Goal: Information Seeking & Learning: Learn about a topic

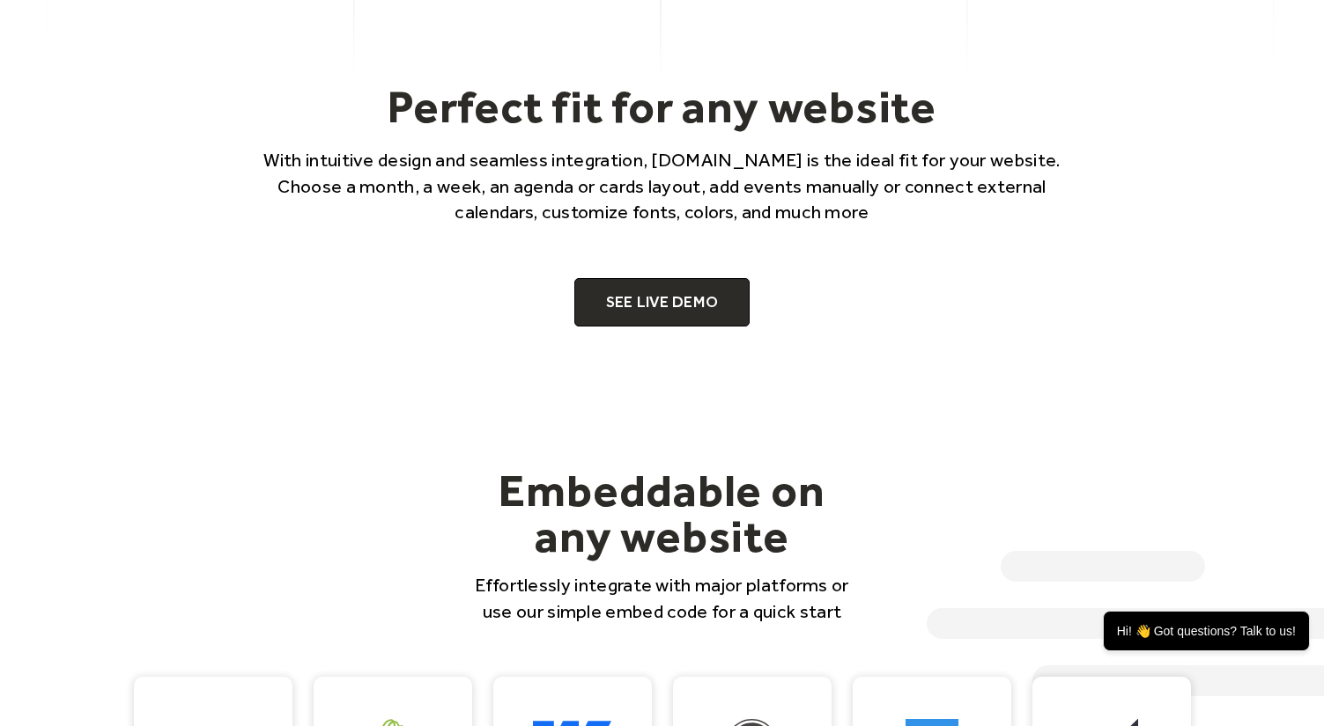
scroll to position [1150, 0]
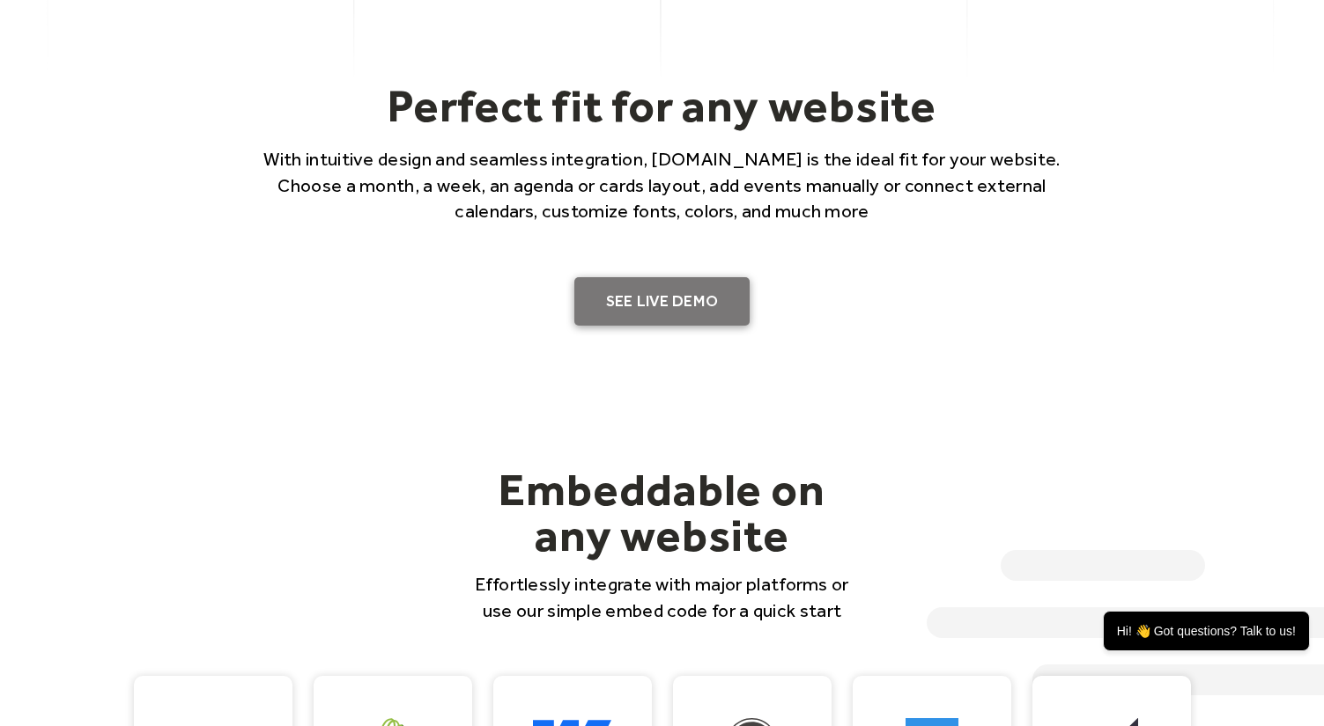
click at [714, 295] on link "SEE LIVE DEMO" at bounding box center [662, 301] width 176 height 49
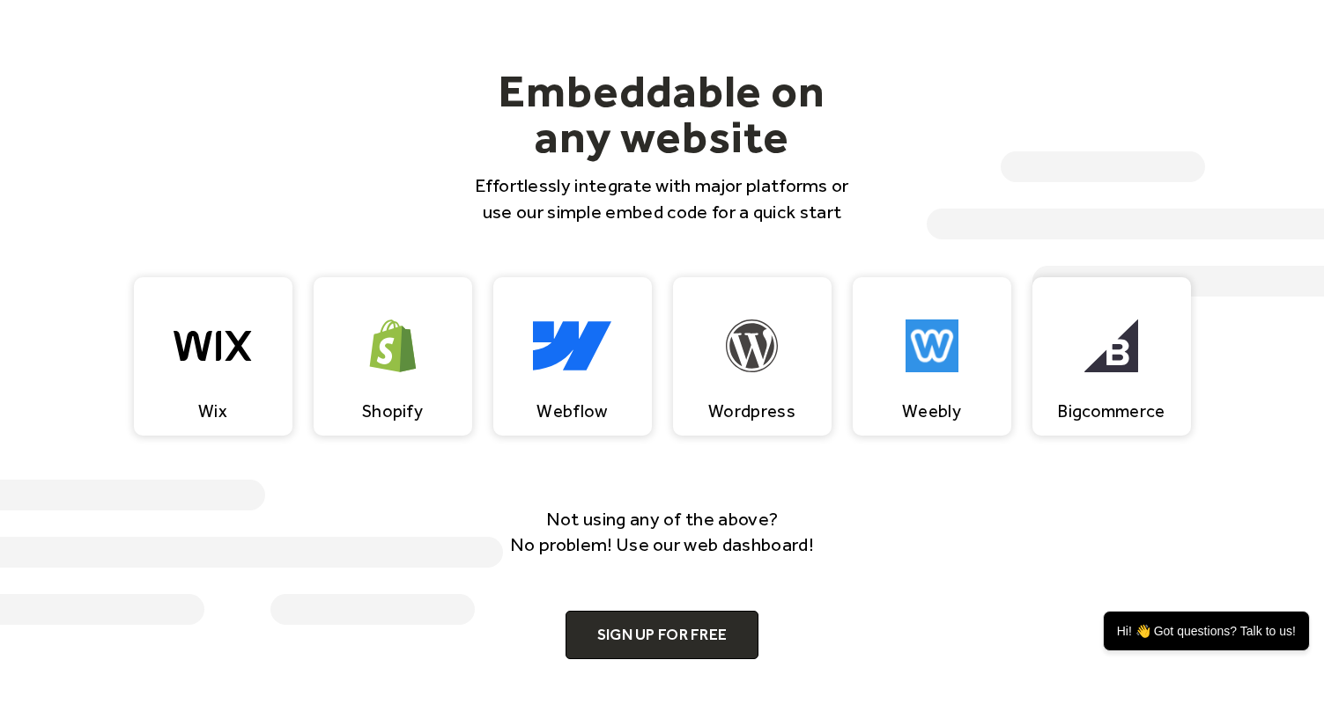
scroll to position [1553, 0]
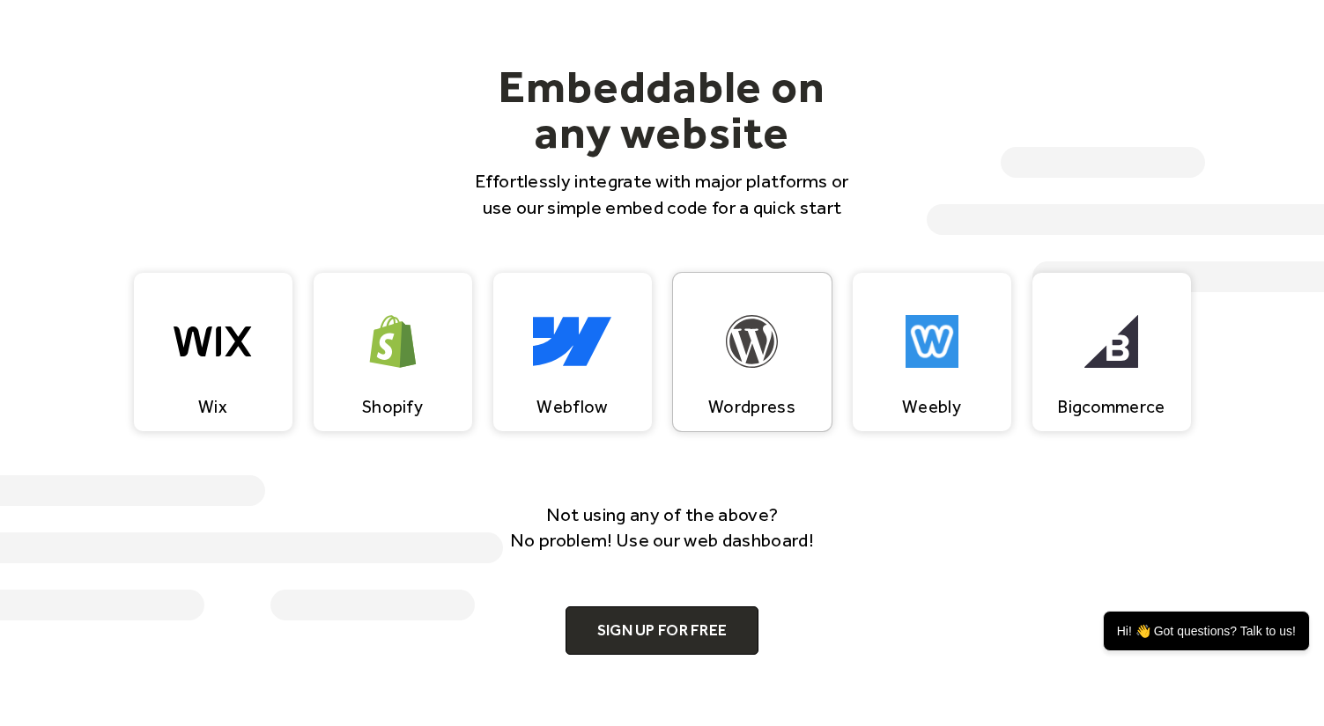
click at [777, 354] on img at bounding box center [752, 341] width 53 height 53
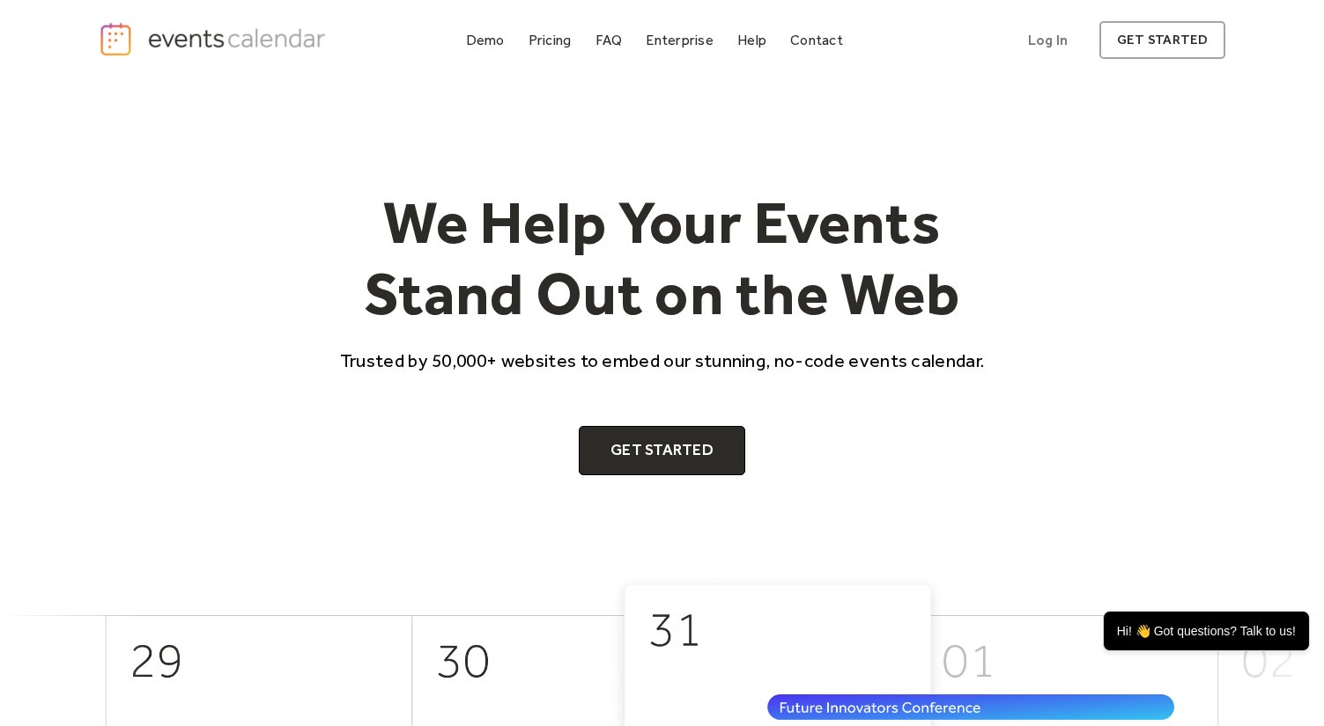
scroll to position [0, 0]
click at [555, 41] on div "Pricing" at bounding box center [549, 40] width 43 height 10
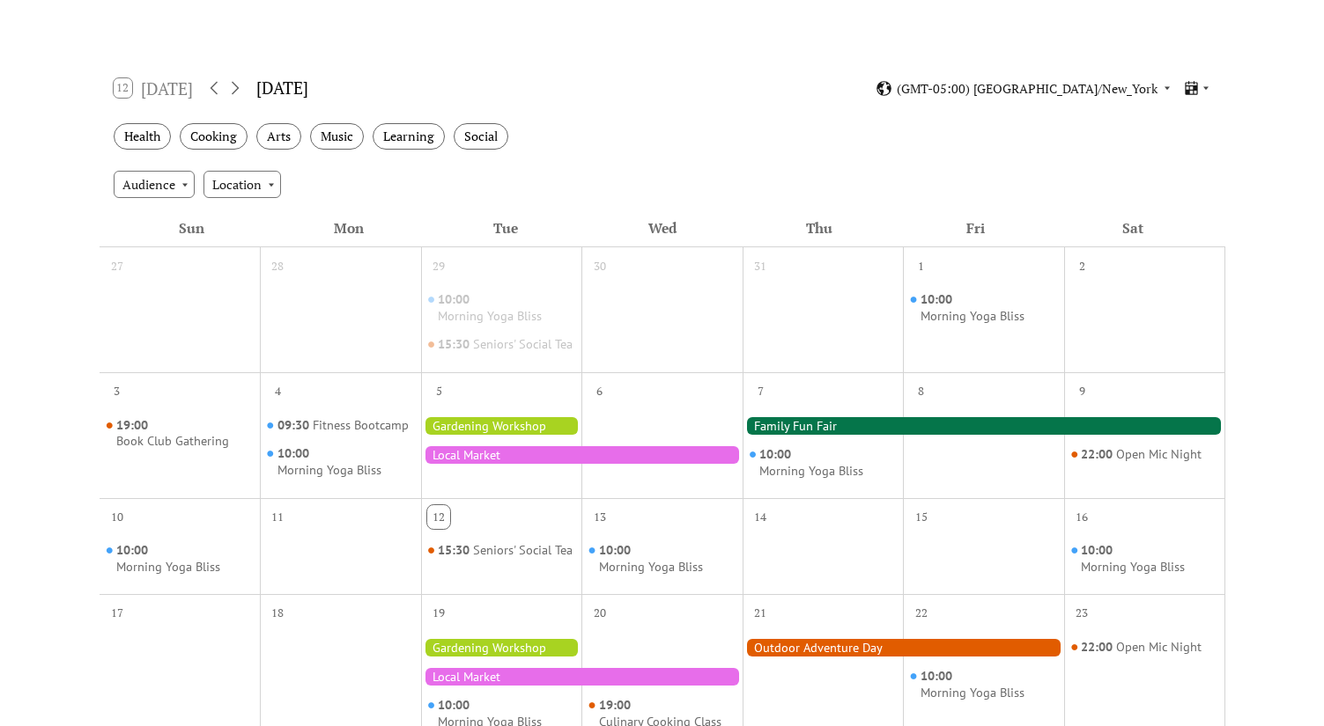
scroll to position [217, 0]
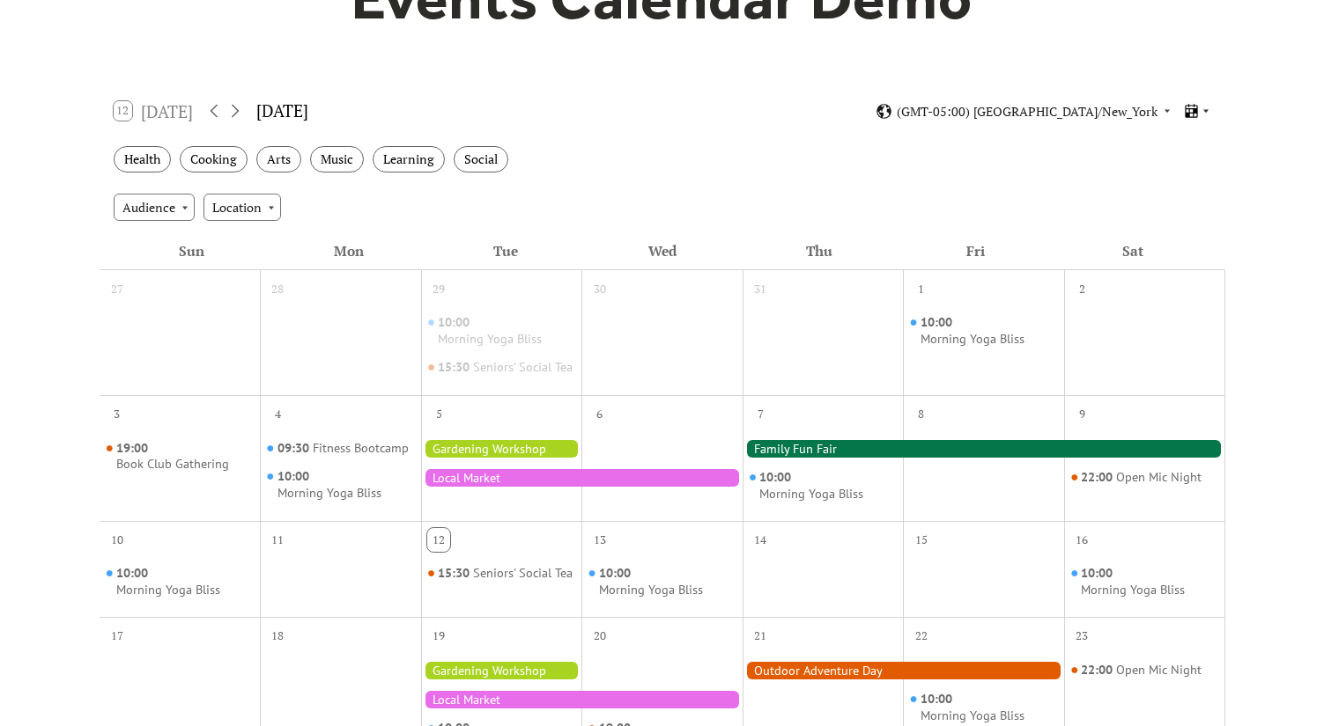
click at [1188, 114] on icon at bounding box center [1191, 111] width 12 height 14
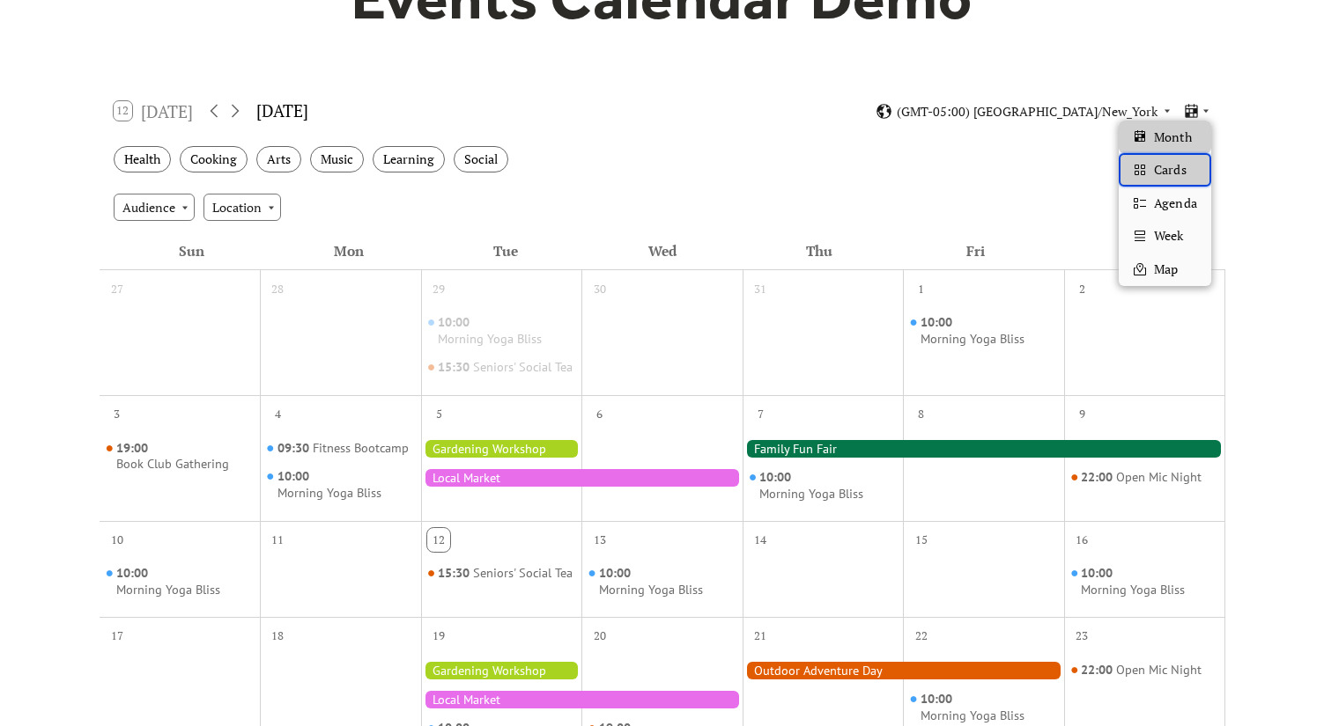
click at [1166, 164] on span "Cards" at bounding box center [1170, 169] width 32 height 19
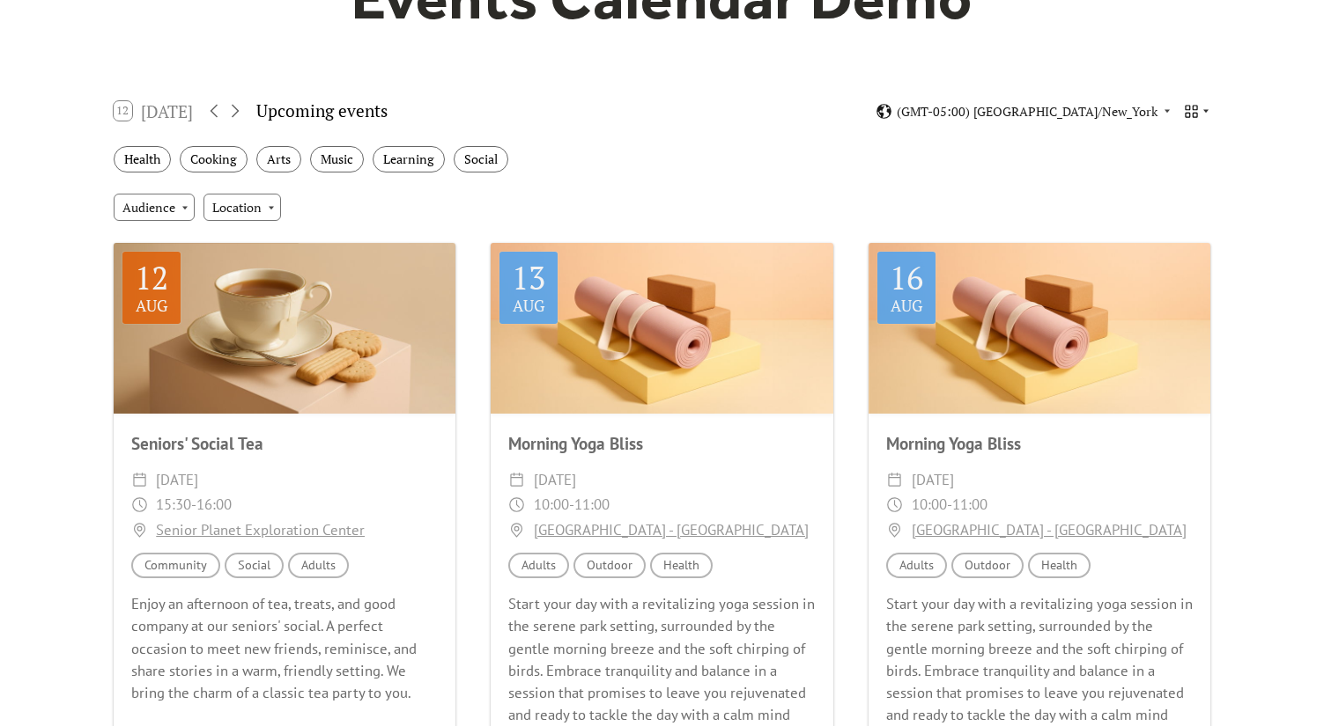
click at [1198, 104] on icon at bounding box center [1191, 111] width 17 height 17
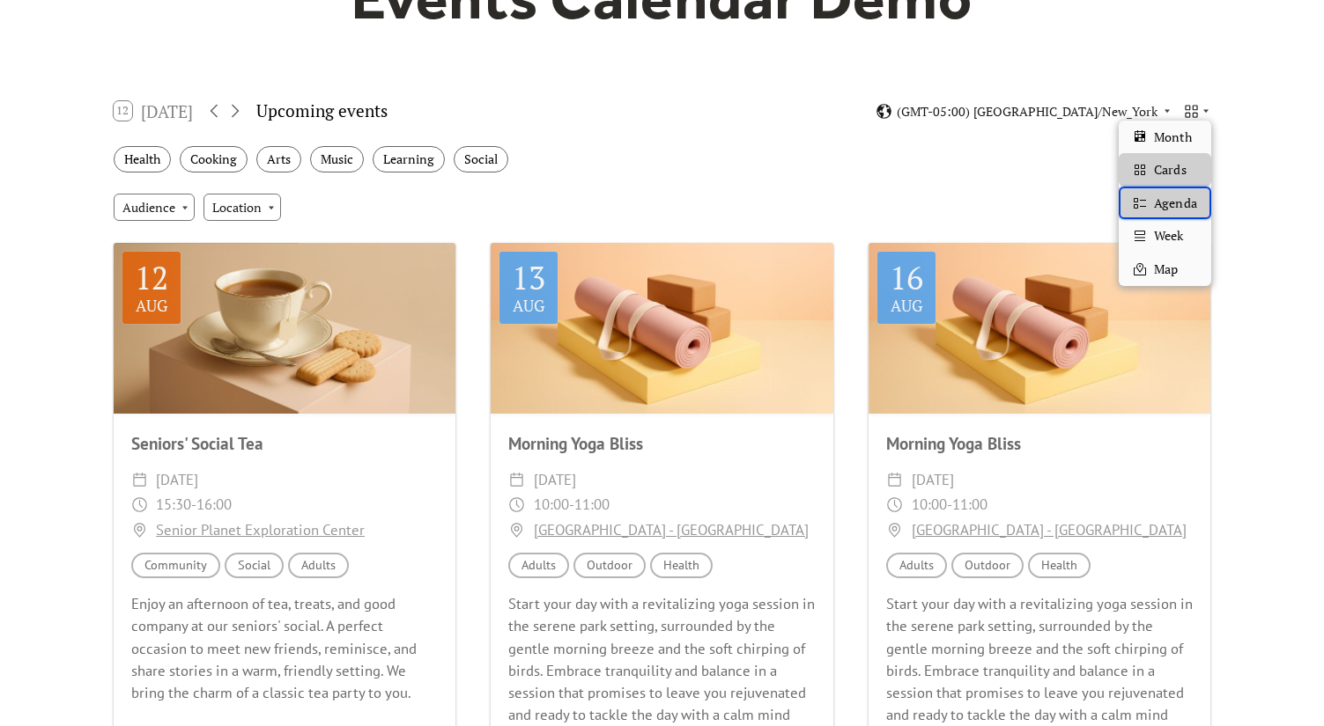
click at [1162, 195] on span "Agenda" at bounding box center [1175, 203] width 42 height 19
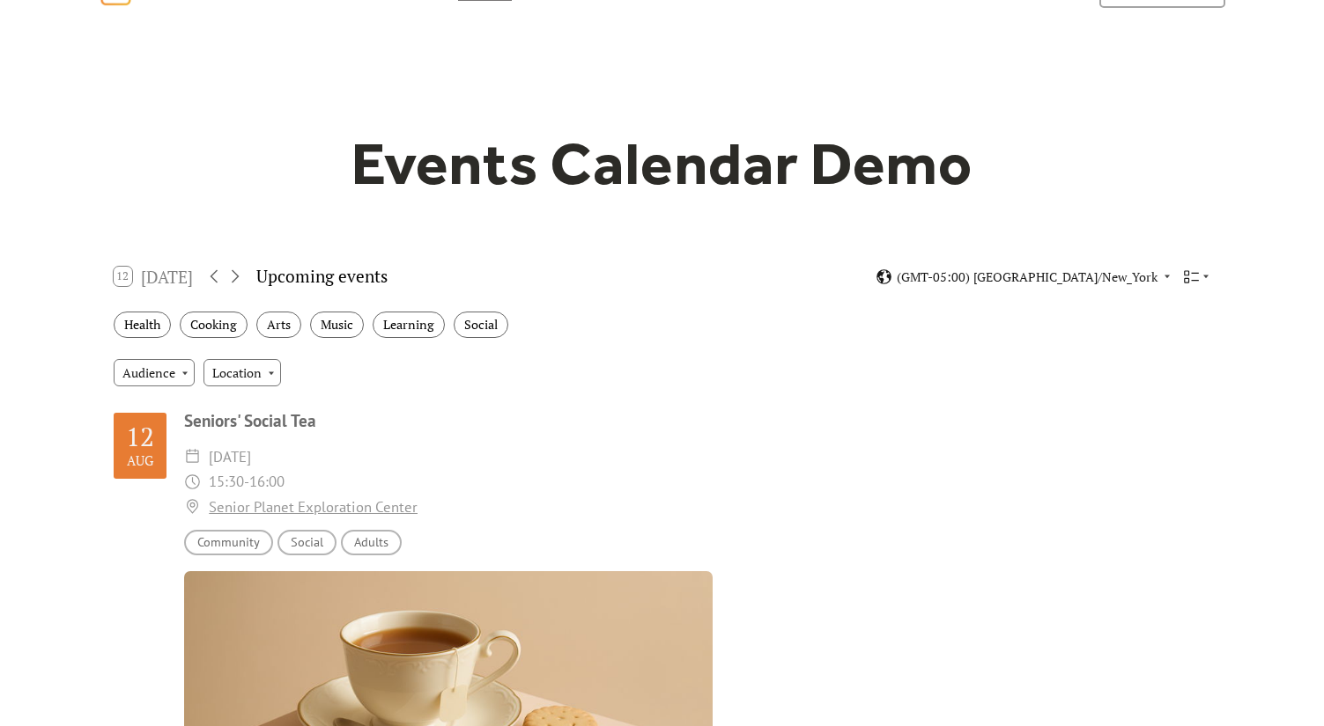
scroll to position [34, 0]
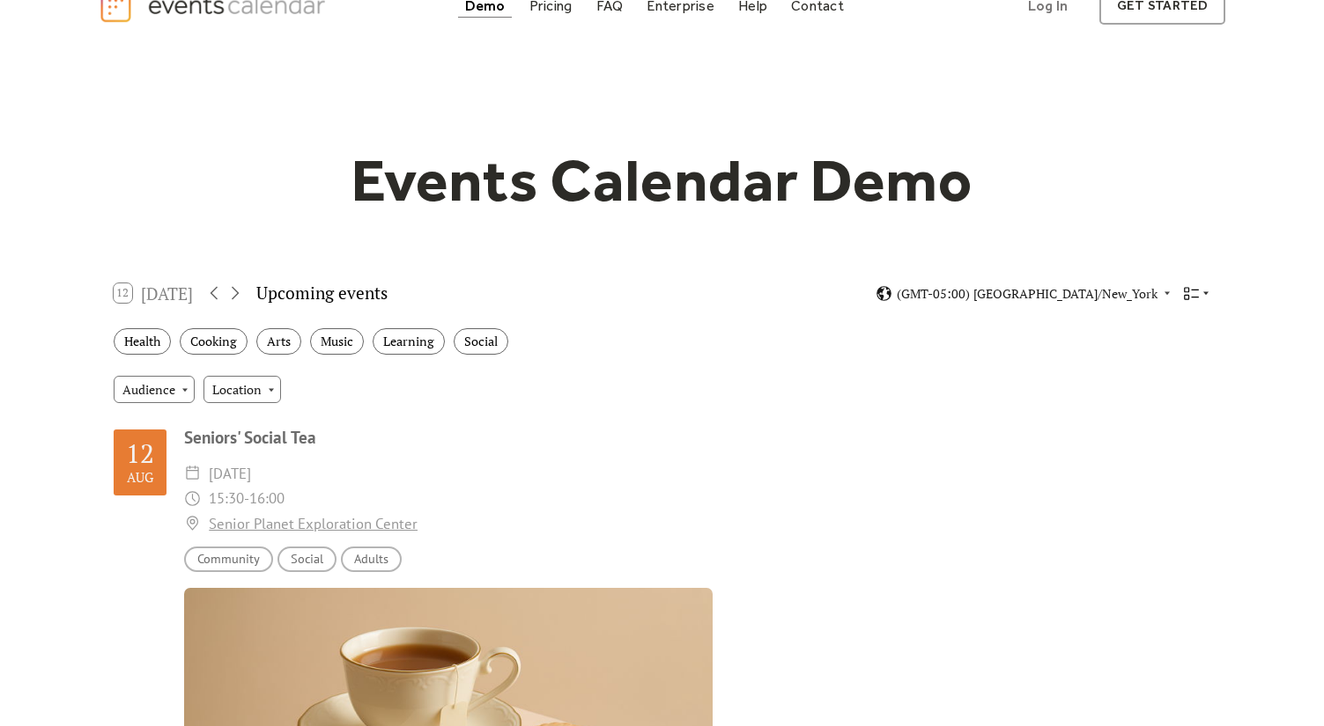
click at [1191, 298] on icon at bounding box center [1191, 293] width 17 height 17
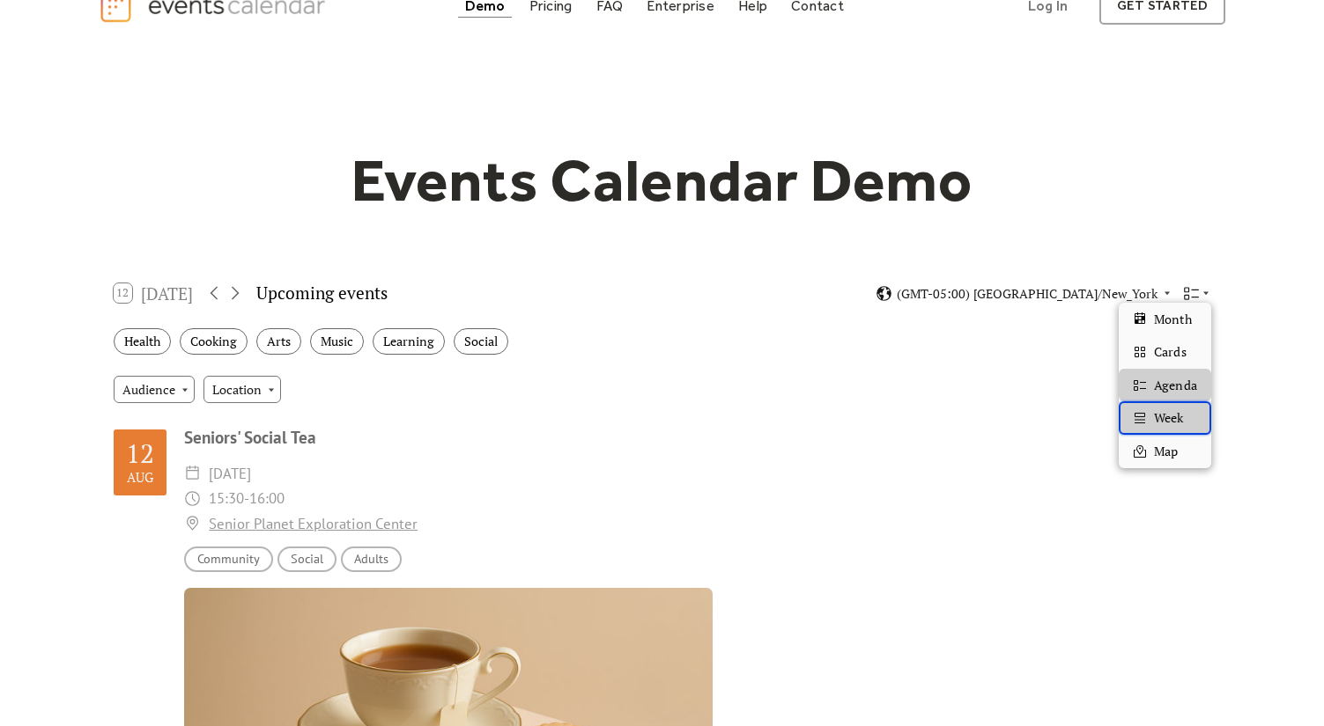
click at [1168, 412] on span "Week" at bounding box center [1168, 418] width 29 height 19
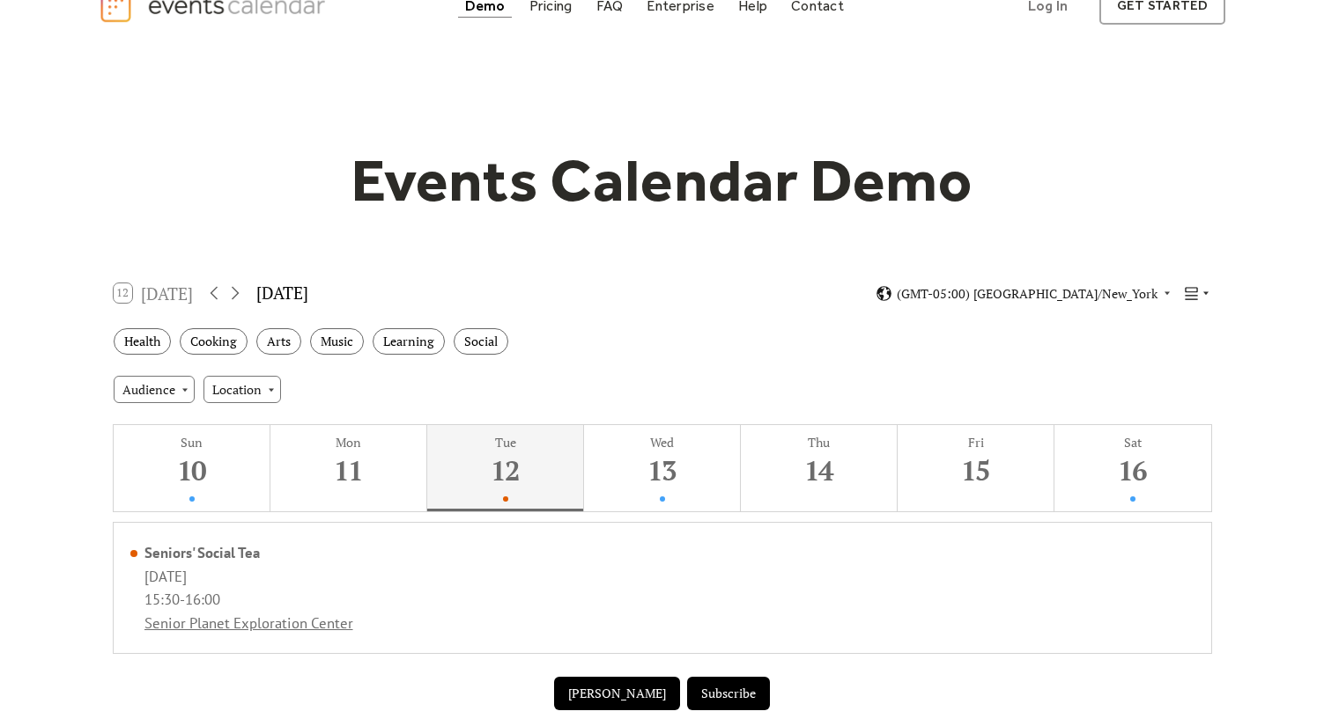
click at [1190, 292] on icon at bounding box center [1191, 293] width 17 height 17
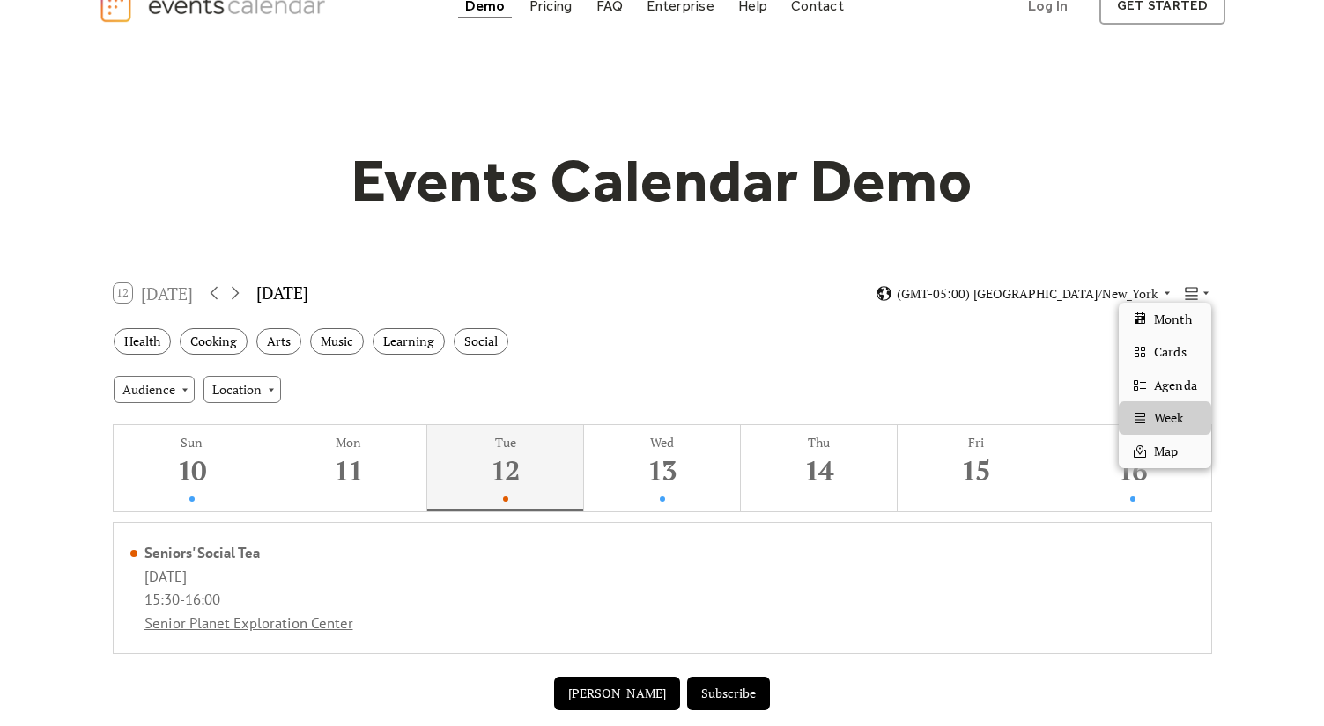
click at [1047, 336] on div "Health Cooking Arts Music Learning Social" at bounding box center [662, 342] width 1125 height 48
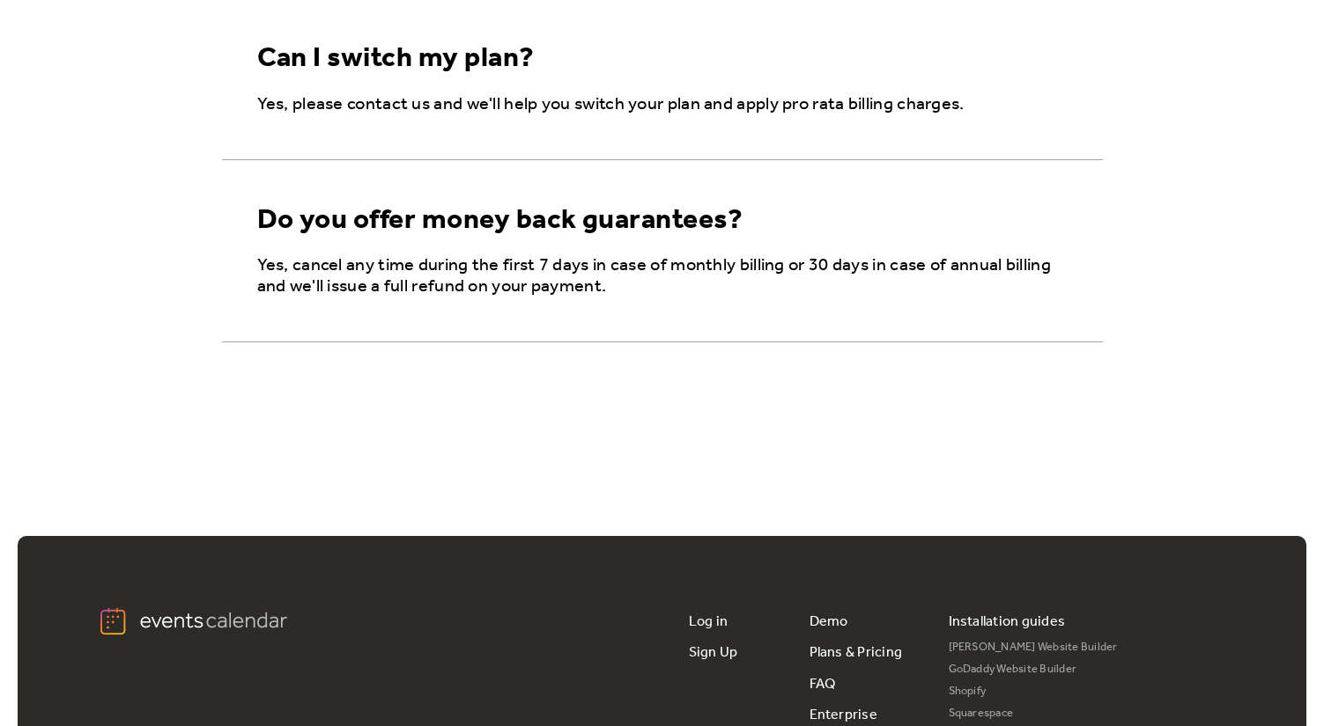
scroll to position [1466, 0]
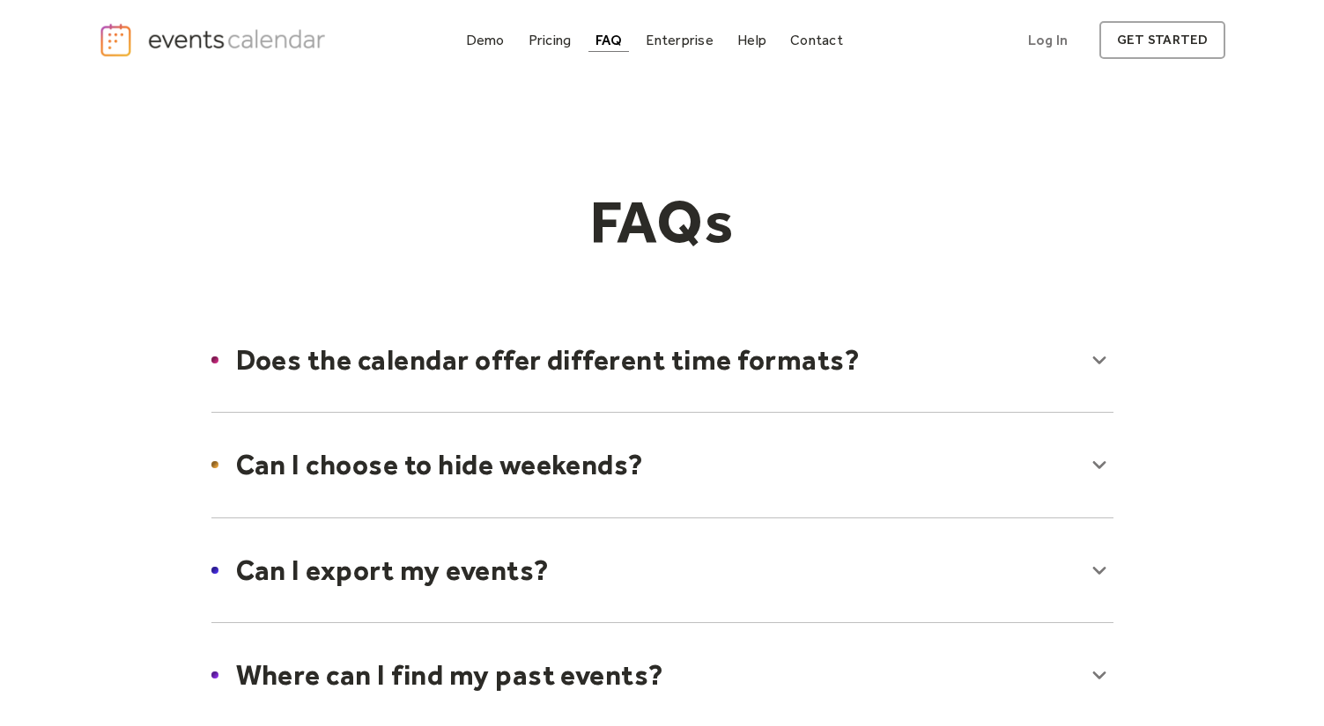
click at [278, 40] on img "home" at bounding box center [215, 40] width 232 height 36
